Goal: Transaction & Acquisition: Purchase product/service

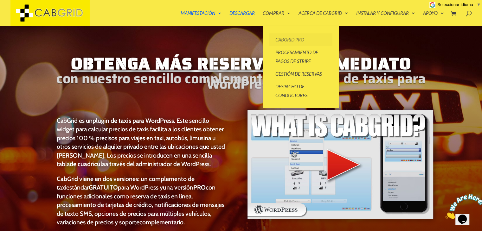
click at [283, 42] on font "CabGrid Pro" at bounding box center [289, 40] width 29 height 6
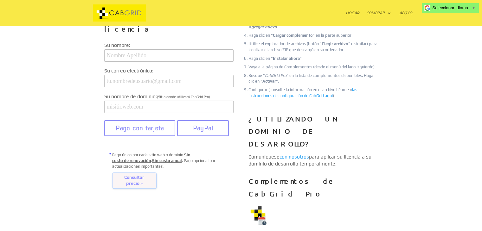
scroll to position [158, 0]
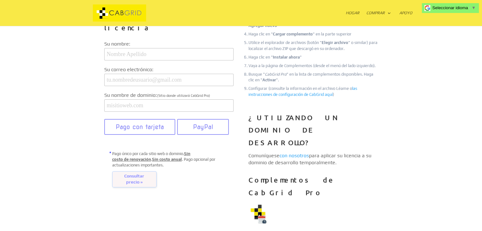
click at [136, 174] on font "Consultar precio »" at bounding box center [134, 179] width 20 height 11
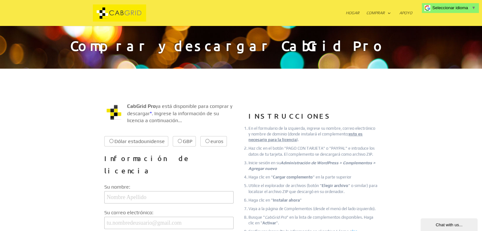
scroll to position [0, 0]
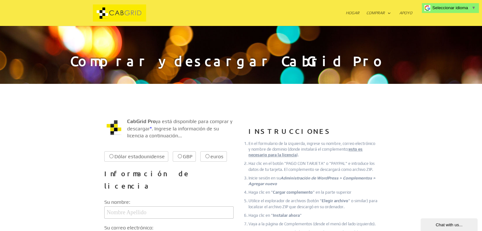
click at [475, 11] on div "Seleccionar idioma ​ ▼" at bounding box center [450, 8] width 57 height 10
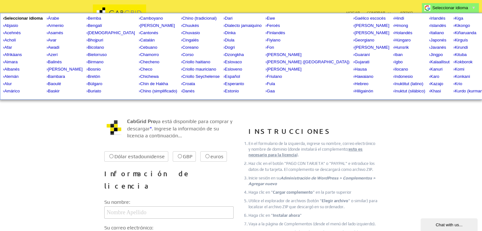
click at [471, 10] on link "Seleccionar idioma ​ ▼" at bounding box center [453, 7] width 43 height 5
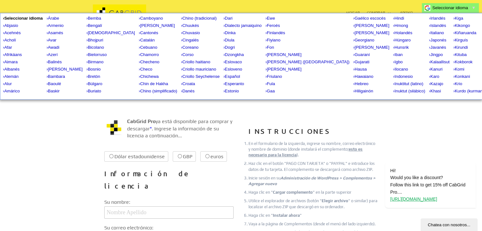
click at [451, 229] on button "Chatea con nosotros..." at bounding box center [449, 225] width 57 height 13
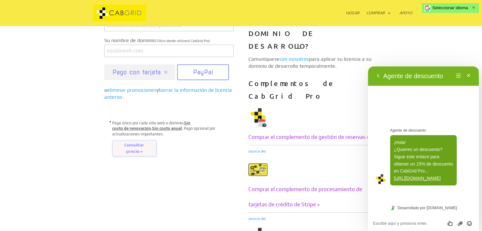
scroll to position [190, 0]
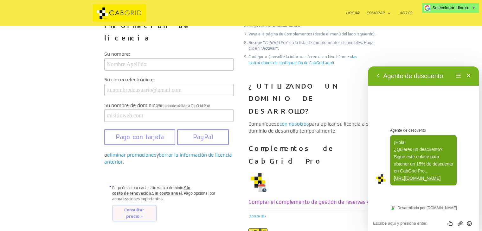
drag, startPoint x: 132, startPoint y: 202, endPoint x: 55, endPoint y: 205, distance: 77.4
click at [132, 208] on font "Consultar precio »" at bounding box center [134, 213] width 20 height 11
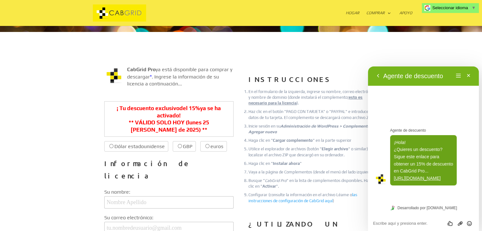
scroll to position [63, 0]
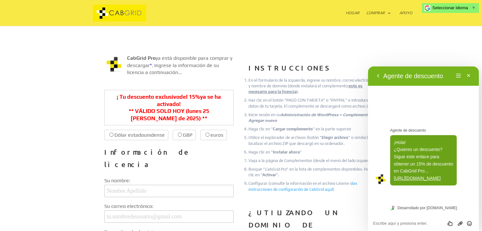
click at [113, 136] on label "Dólar estadounidense $39.99 $34.00" at bounding box center [136, 135] width 64 height 10
click at [113, 136] on input "Dólar estadounidense $39.99 $34.00" at bounding box center [111, 135] width 4 height 4
radio input "true"
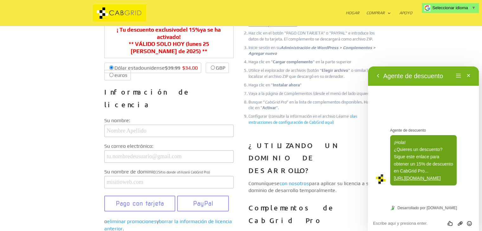
scroll to position [158, 0]
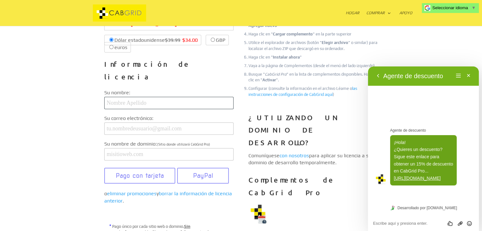
click at [152, 97] on input "text" at bounding box center [168, 103] width 129 height 12
type input "[PERSON_NAME]"
click at [117, 123] on input "email" at bounding box center [168, 129] width 129 height 12
type input "[EMAIL_ADDRESS][DOMAIN_NAME]"
click at [120, 148] on input "text" at bounding box center [168, 154] width 129 height 12
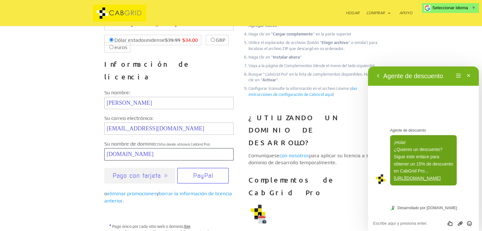
type input "[DOMAIN_NAME]"
drag, startPoint x: 131, startPoint y: 172, endPoint x: 84, endPoint y: 172, distance: 47.2
click at [84, 172] on div "CabGrid Pro ya está disponible para comprar y descargar * . Ingrese la informac…" at bounding box center [241, 156] width 342 height 427
click at [143, 172] on font "Pago con tarjeta" at bounding box center [137, 176] width 48 height 8
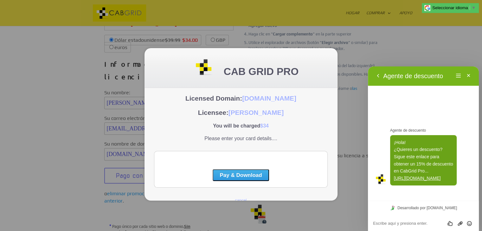
scroll to position [0, 0]
click at [234, 179] on button "Pay & Download" at bounding box center [241, 176] width 56 height 12
click at [256, 178] on button "Pay & Download" at bounding box center [241, 176] width 56 height 12
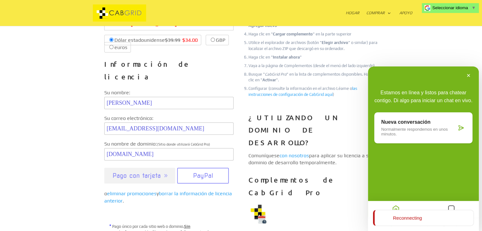
click at [162, 169] on button "Pago con tarjeta" at bounding box center [139, 176] width 71 height 16
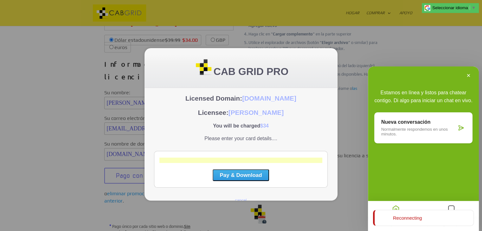
click at [221, 179] on button "Pay & Download" at bounding box center [241, 176] width 56 height 12
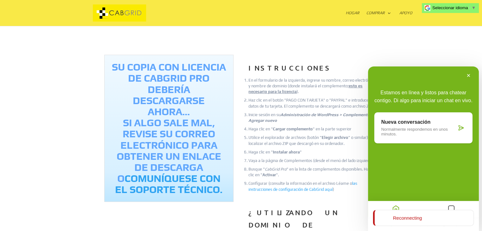
scroll to position [95, 0]
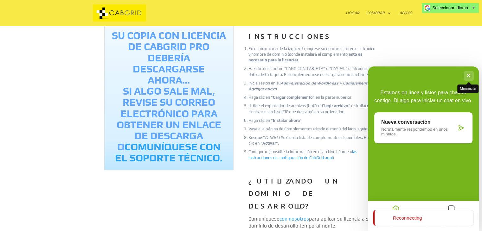
click at [469, 77] on button "Minimizar" at bounding box center [469, 76] width 10 height 10
